Goal: Task Accomplishment & Management: Use online tool/utility

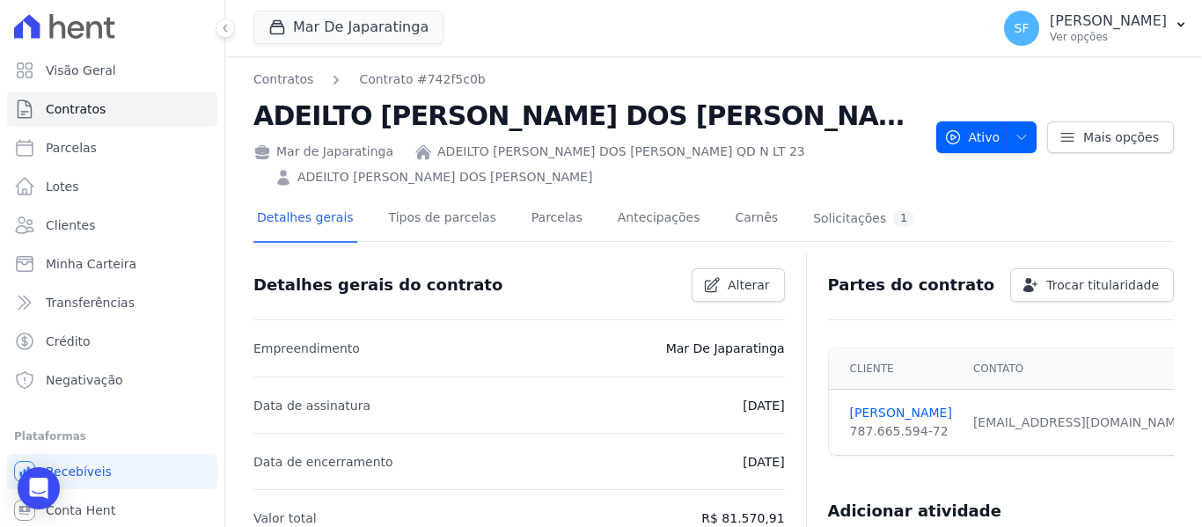
drag, startPoint x: 0, startPoint y: 0, endPoint x: 1129, endPoint y: 73, distance: 1131.2
click at [1129, 73] on div "Contratos Contrato #742f5c0b ADEILTO [PERSON_NAME] DOS [PERSON_NAME] QD N LT [D…" at bounding box center [713, 128] width 920 height 116
click at [1182, 32] on button "SF [PERSON_NAME] Ver opções" at bounding box center [1096, 28] width 212 height 49
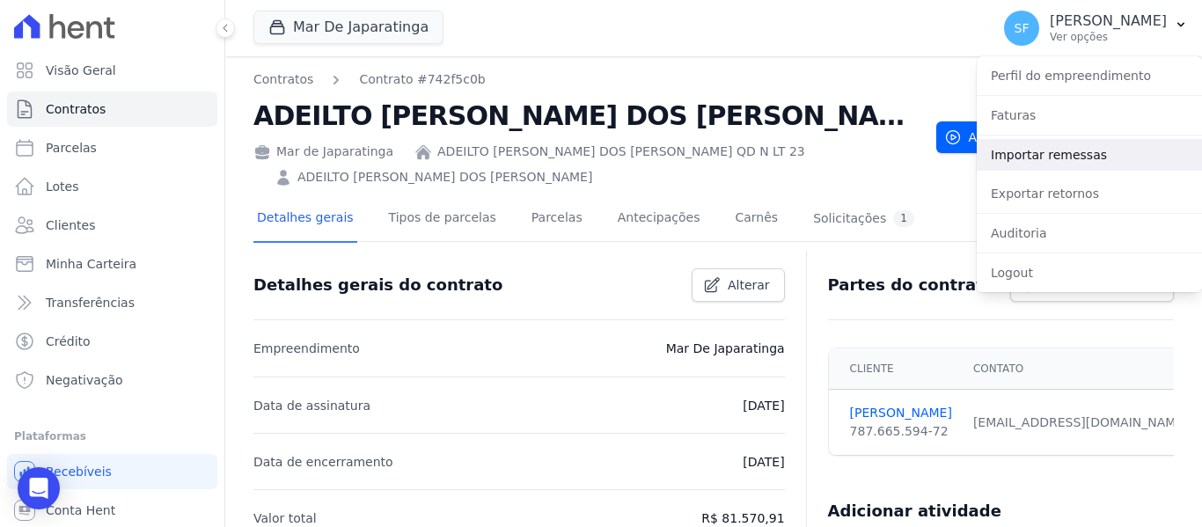
click at [1055, 156] on link "Importar remessas" at bounding box center [1089, 155] width 225 height 32
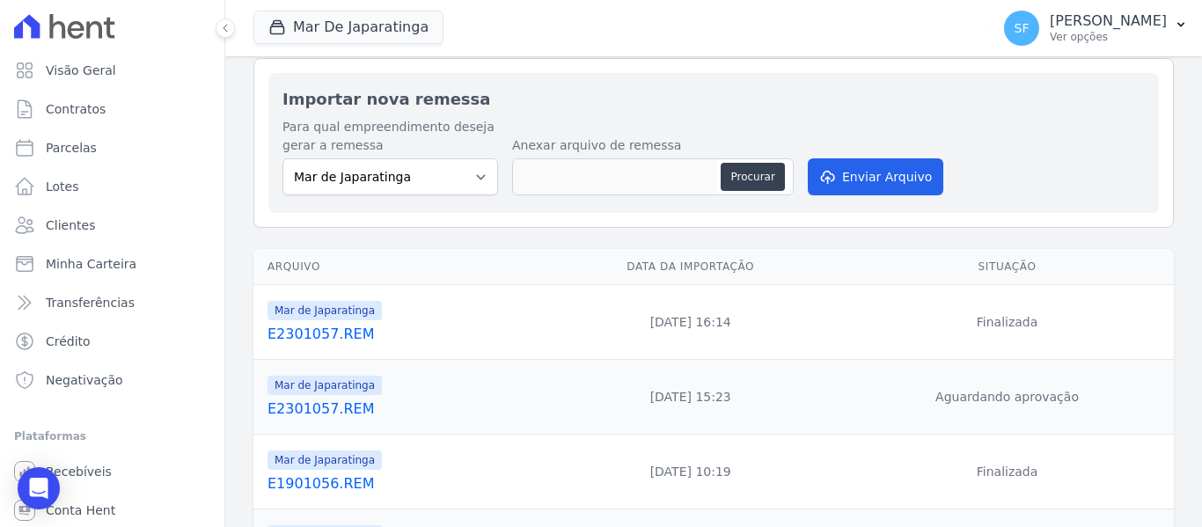
scroll to position [88, 0]
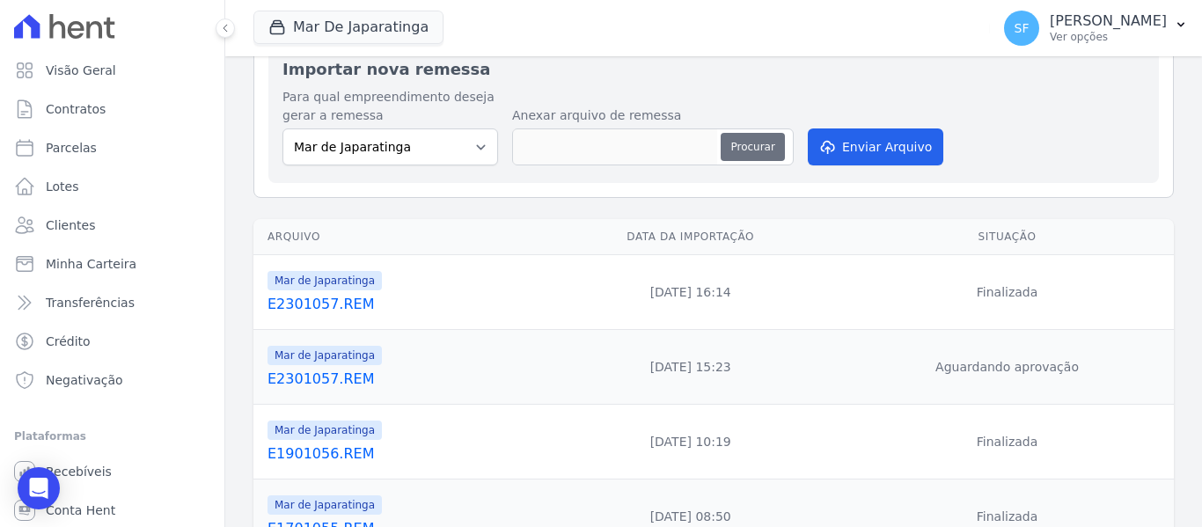
click at [759, 141] on button "Procurar" at bounding box center [752, 147] width 63 height 28
type input "E2301058.REM"
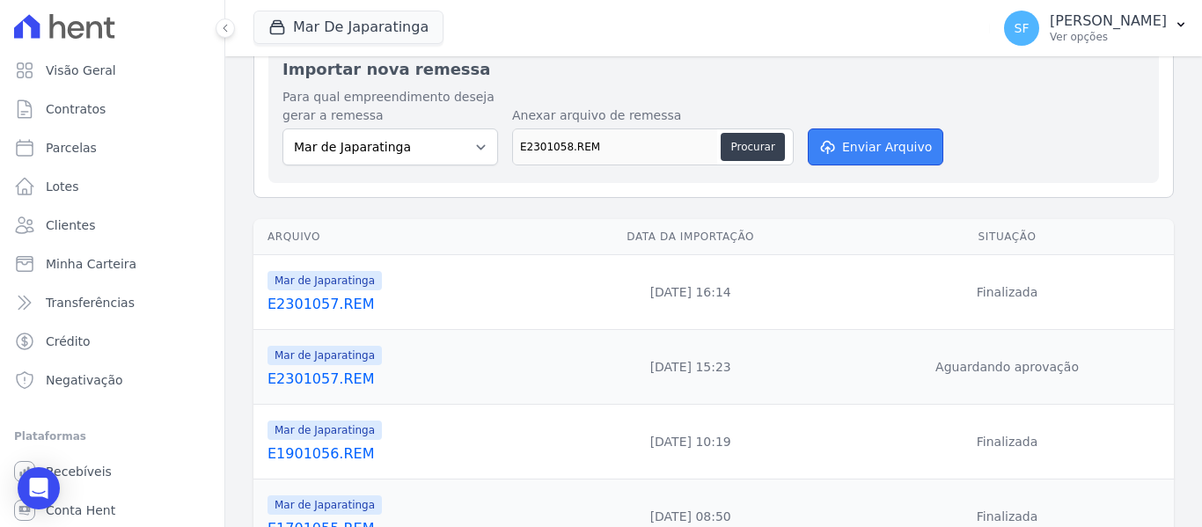
click at [857, 154] on button "Enviar Arquivo" at bounding box center [876, 146] width 136 height 37
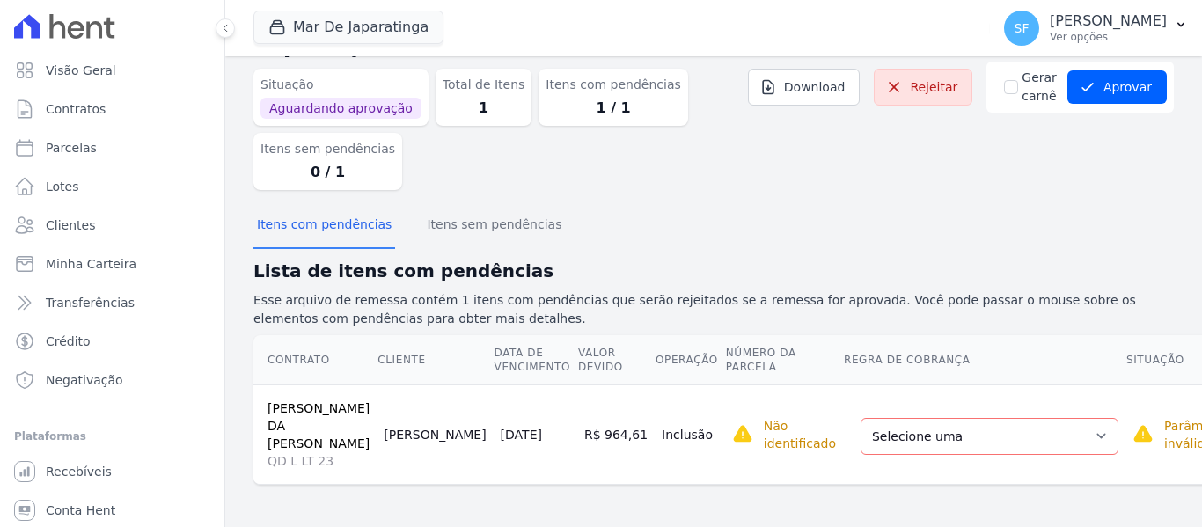
scroll to position [60, 0]
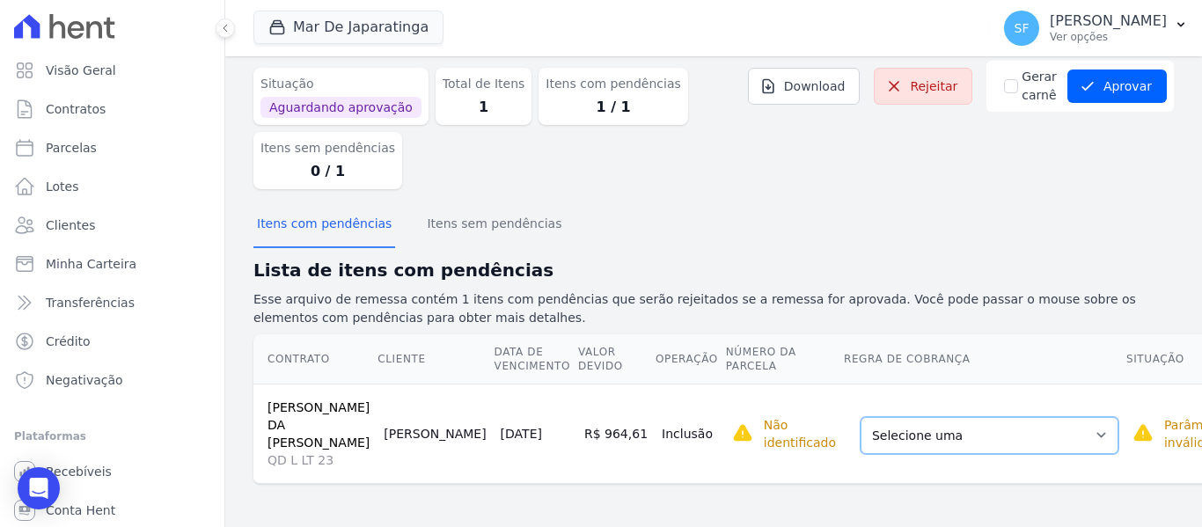
click at [1004, 436] on select "Selecione uma Nova Parcela Avulsa Parcela Avulsa Existente Parcela Normal (121 …" at bounding box center [990, 435] width 258 height 37
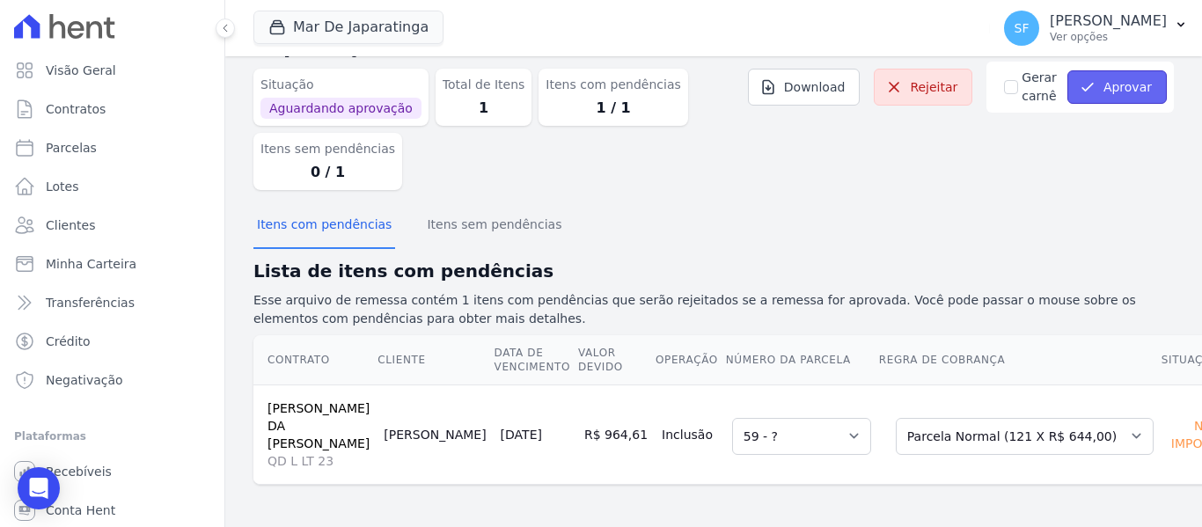
click at [1102, 84] on button "Aprovar" at bounding box center [1116, 86] width 99 height 33
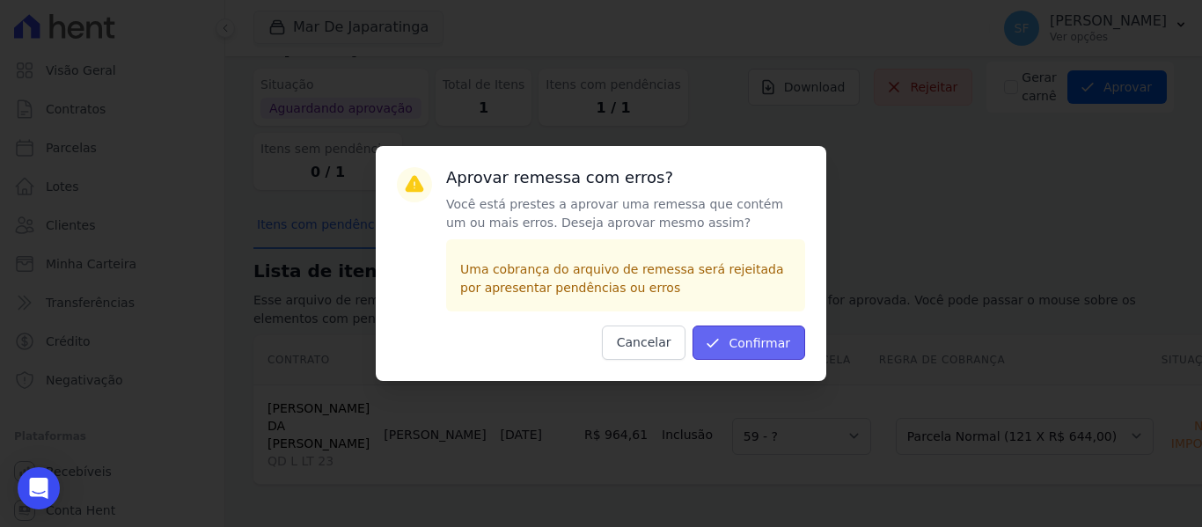
click at [768, 335] on button "Confirmar" at bounding box center [748, 343] width 113 height 34
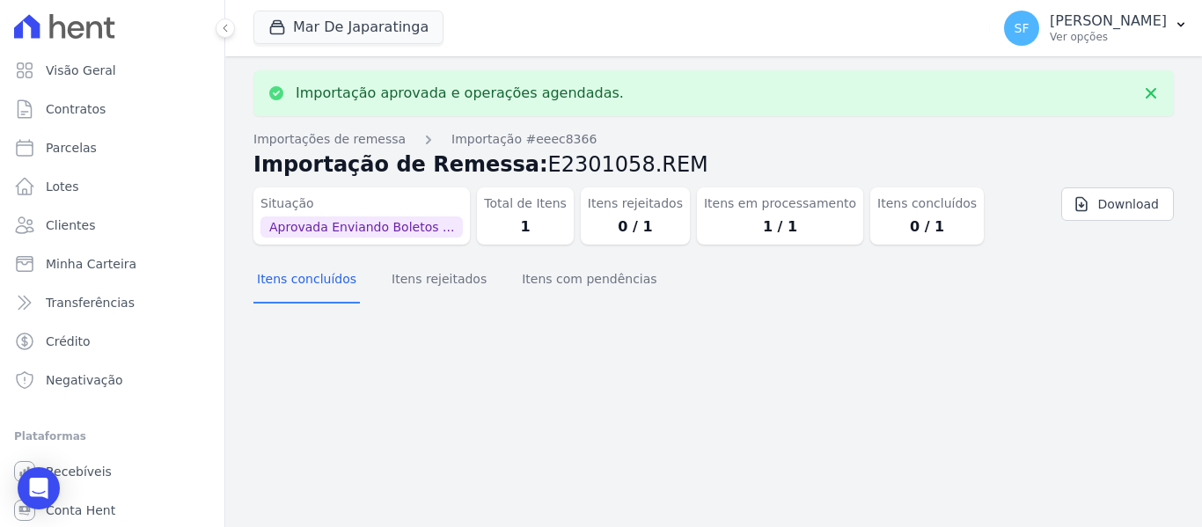
click at [767, 334] on div "Importação aprovada e operações agendadas. Importações de remessa Importação #e…" at bounding box center [713, 291] width 977 height 471
click at [81, 219] on span "Clientes" at bounding box center [70, 225] width 49 height 18
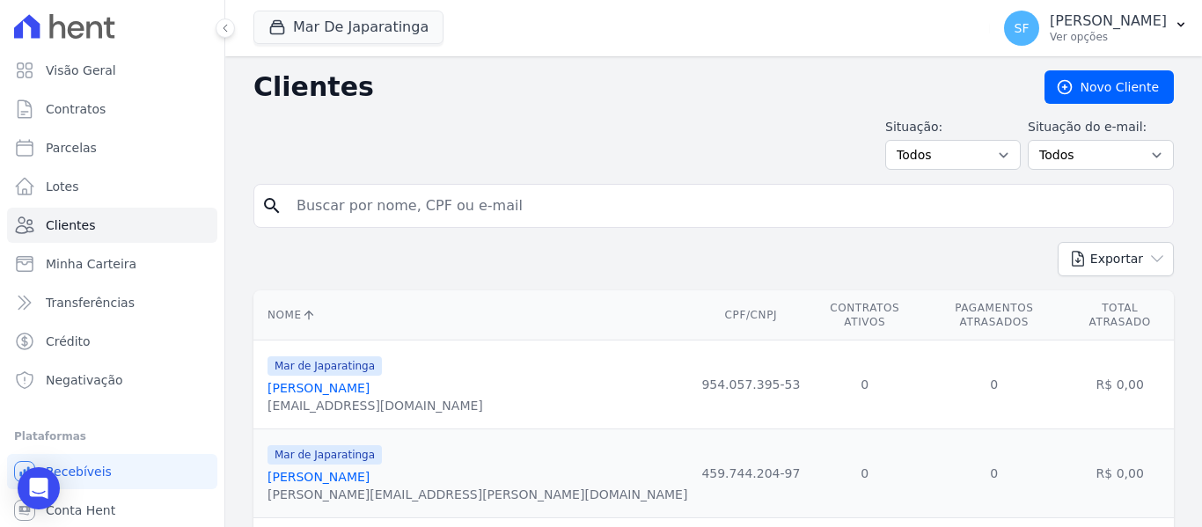
click at [424, 206] on input "search" at bounding box center [726, 205] width 880 height 35
click at [654, 131] on div "Situação: Todos Adimplentes Inadimplentes Situação do e-mail: Todos Confirmado …" at bounding box center [713, 144] width 920 height 52
click at [552, 202] on input "search" at bounding box center [726, 205] width 880 height 35
type input "mayza"
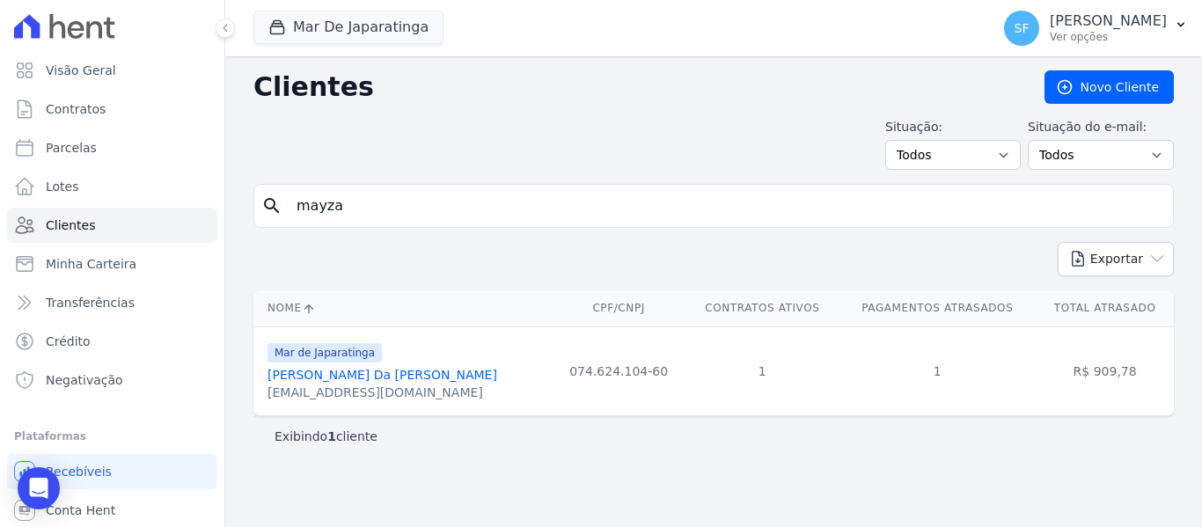
click at [377, 370] on link "Mayza Kataline Da Silva Franca" at bounding box center [382, 375] width 230 height 14
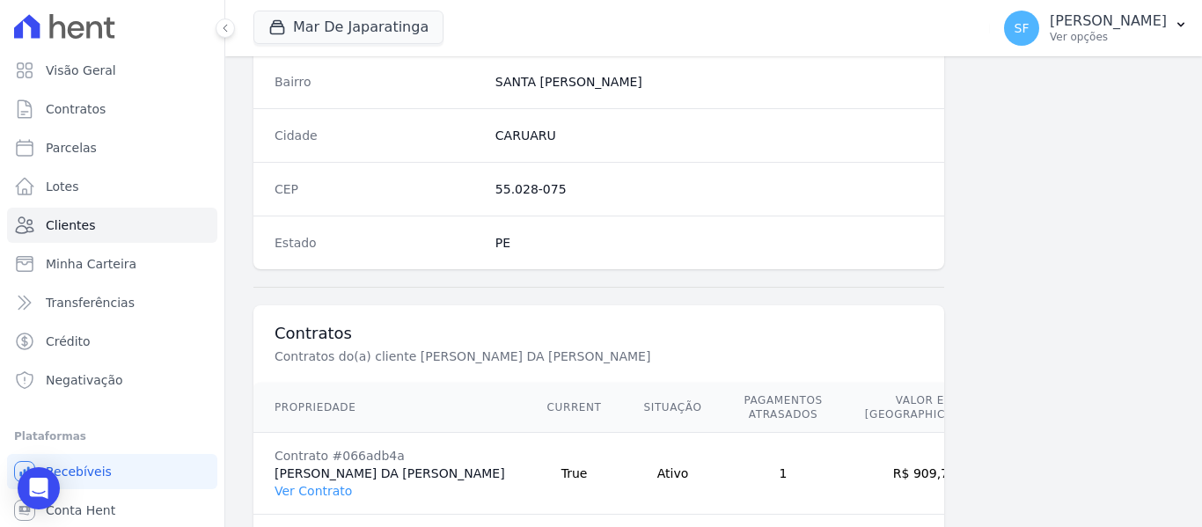
scroll to position [1133, 0]
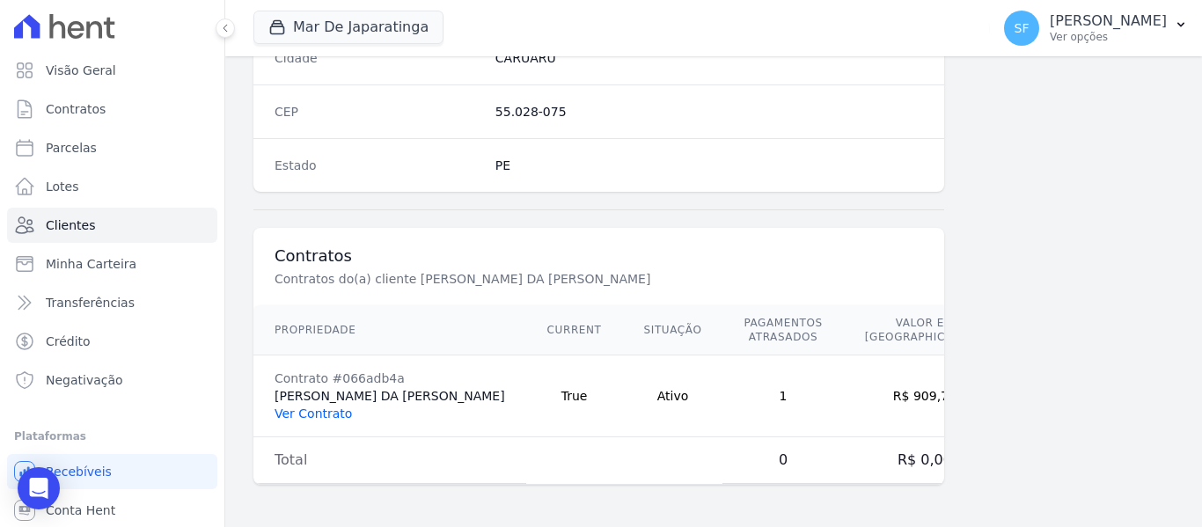
click at [326, 414] on link "Ver Contrato" at bounding box center [313, 414] width 77 height 14
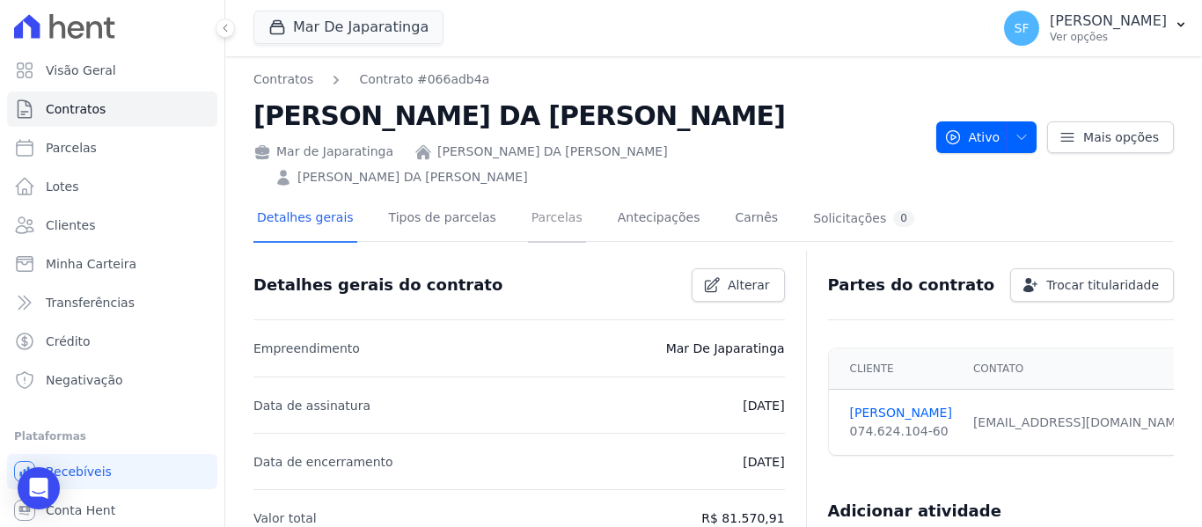
click at [543, 201] on link "Parcelas" at bounding box center [557, 219] width 58 height 47
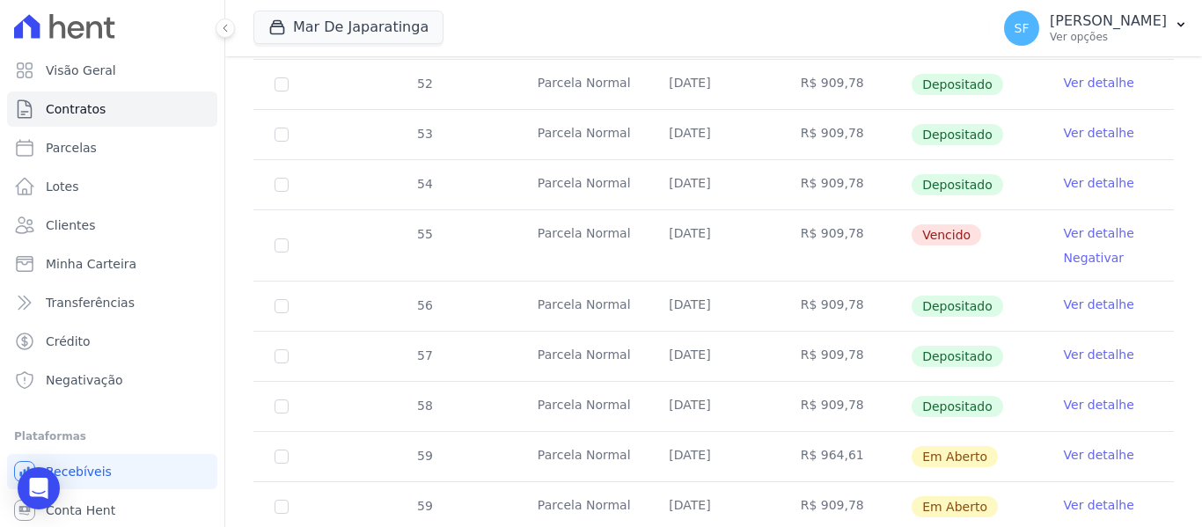
scroll to position [676, 0]
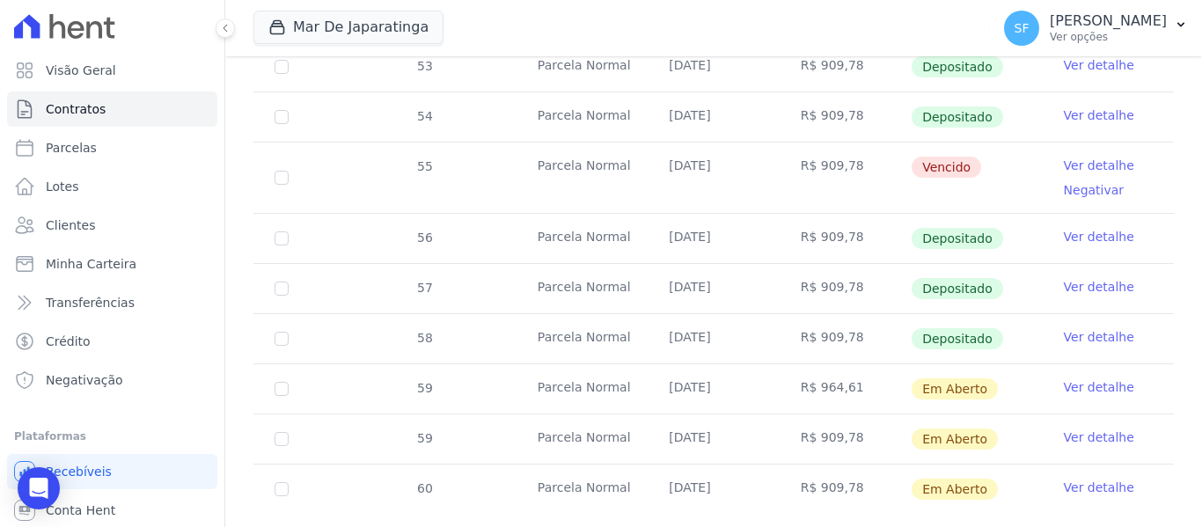
click at [1064, 378] on link "Ver detalhe" at bounding box center [1099, 387] width 70 height 18
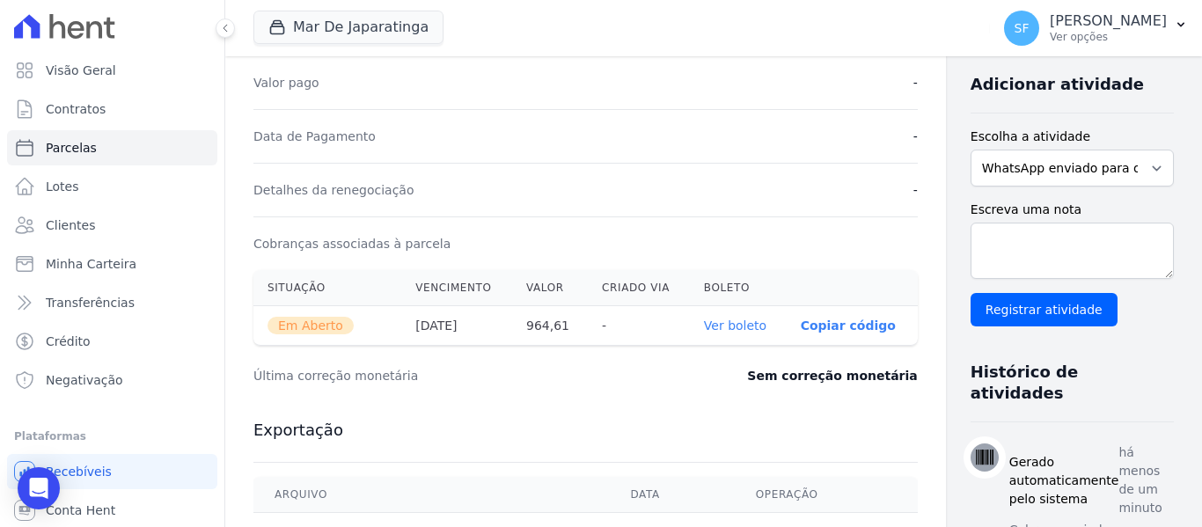
scroll to position [440, 0]
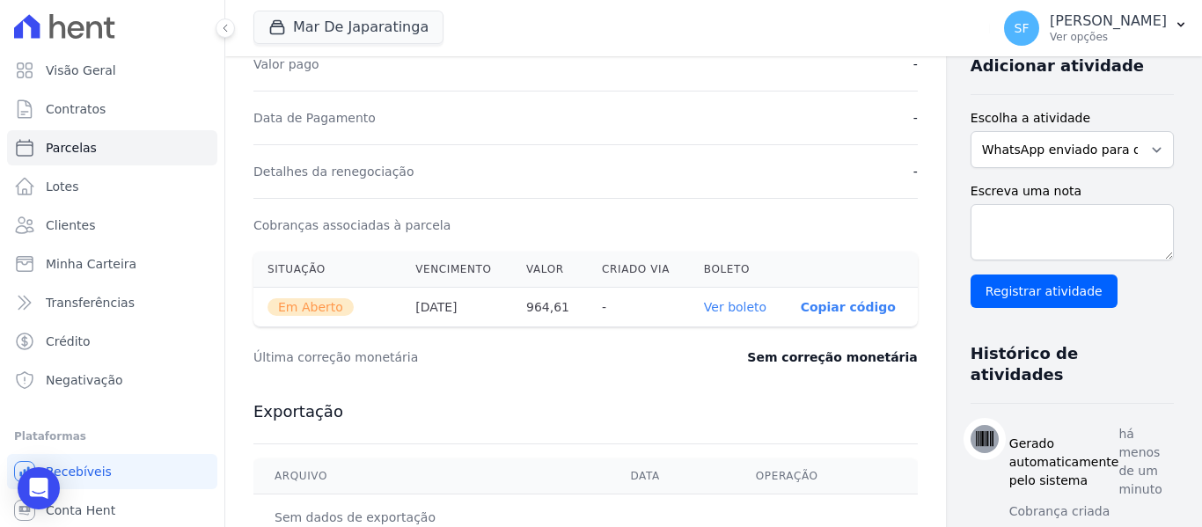
click at [704, 313] on link "Ver boleto" at bounding box center [735, 307] width 62 height 14
click at [704, 305] on link "Ver boleto" at bounding box center [735, 307] width 62 height 14
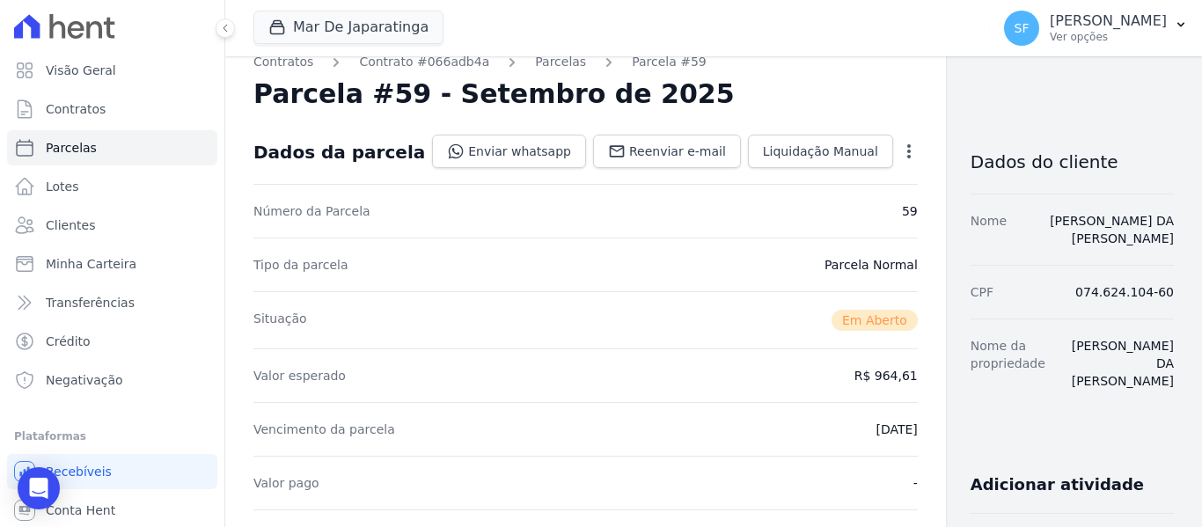
scroll to position [0, 0]
